Goal: Task Accomplishment & Management: Complete application form

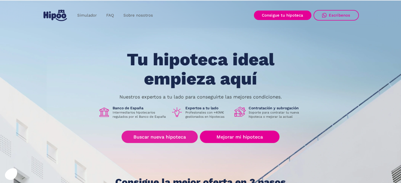
click at [157, 143] on div "Tu hipoteca ideal empieza aquí Nuestros expertos a tu lado para conseguirte las…" at bounding box center [200, 119] width 317 height 138
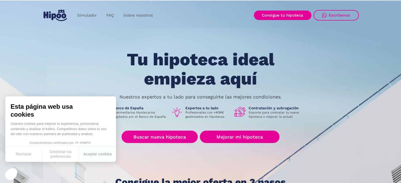
click at [158, 141] on link "Buscar nueva hipoteca" at bounding box center [160, 137] width 76 height 12
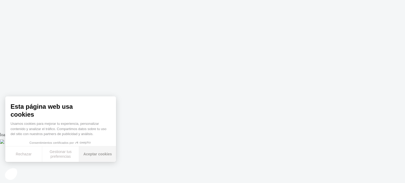
click at [84, 155] on button "Aceptar cookies" at bounding box center [97, 155] width 37 height 16
